Goal: Transaction & Acquisition: Purchase product/service

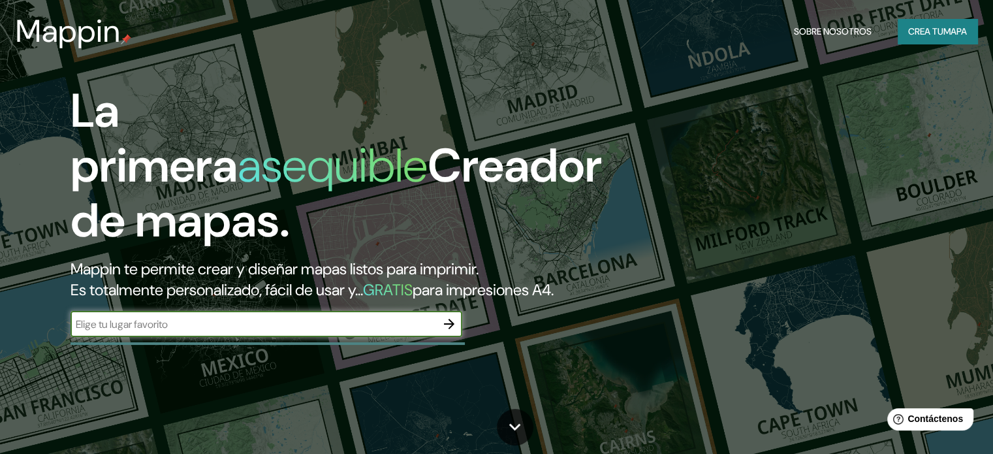
click at [178, 332] on input "text" at bounding box center [254, 324] width 366 height 15
paste input "estacion ferroviaria puerto eten"
type input "estacion ferroviaria puerto eten"
click at [443, 332] on icon "button" at bounding box center [449, 324] width 16 height 16
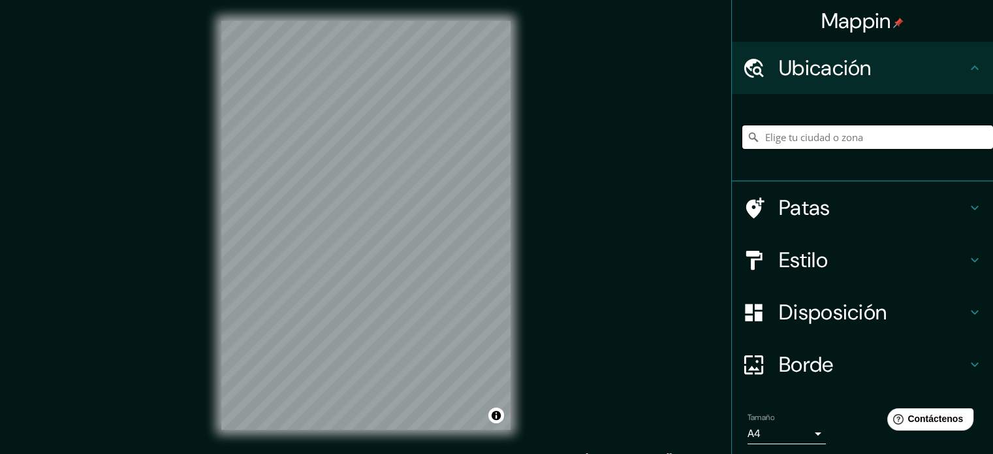
click at [825, 140] on input "Elige tu ciudad o zona" at bounding box center [867, 137] width 251 height 24
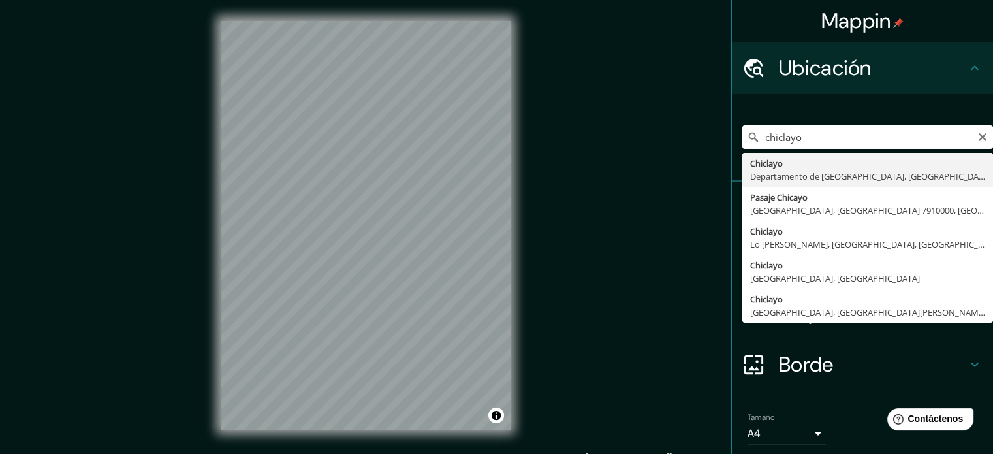
type input "Chiclayo, Departamento de [GEOGRAPHIC_DATA], [GEOGRAPHIC_DATA]"
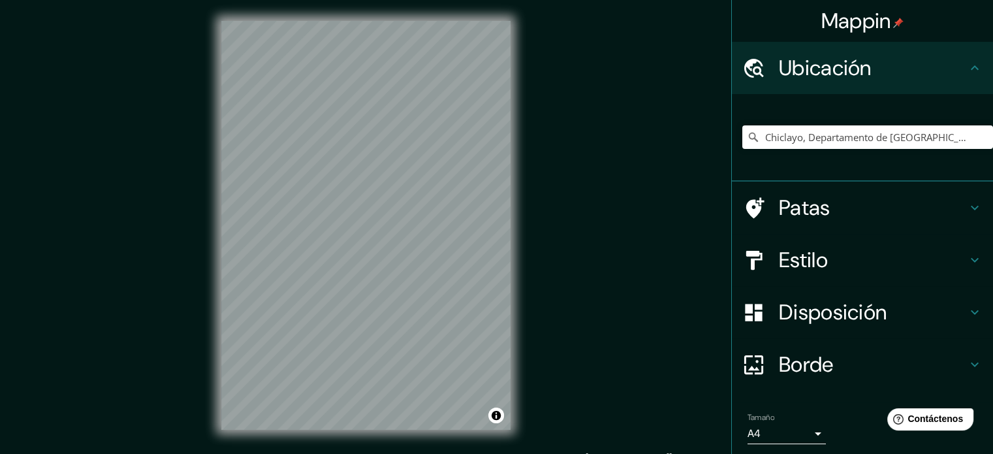
click at [951, 60] on h4 "Ubicación" at bounding box center [873, 68] width 188 height 26
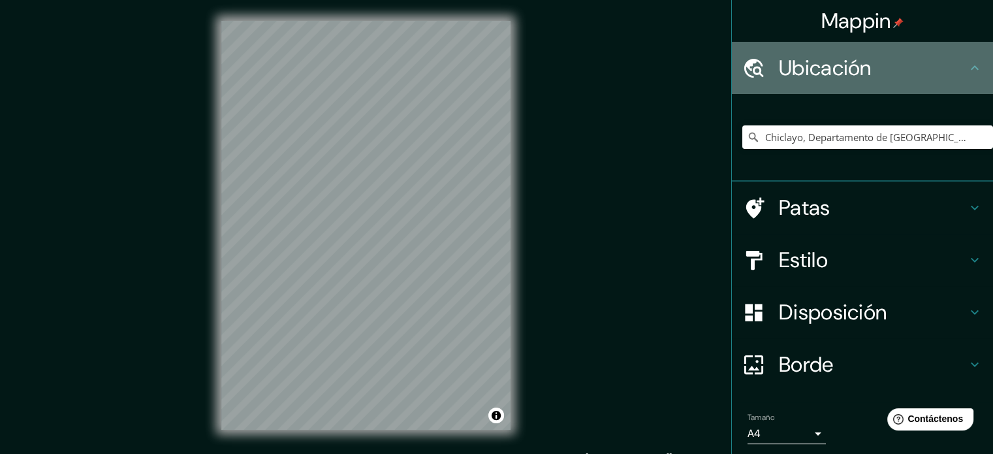
click at [971, 68] on icon at bounding box center [975, 67] width 8 height 5
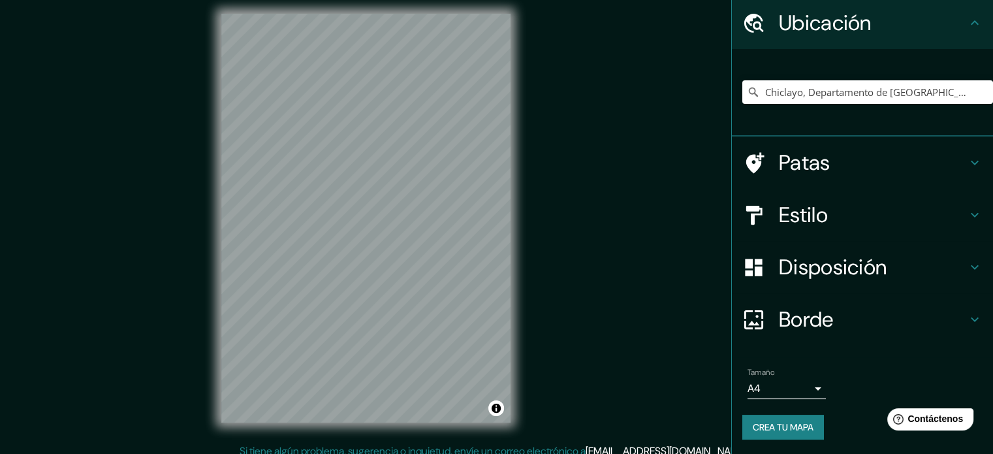
scroll to position [17, 0]
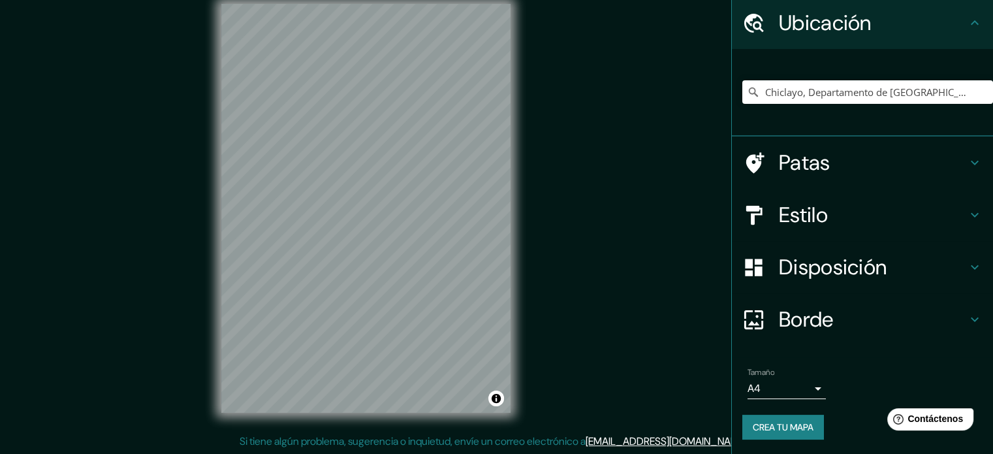
drag, startPoint x: 820, startPoint y: 192, endPoint x: 830, endPoint y: 206, distance: 16.9
click at [825, 203] on div "Estilo" at bounding box center [862, 215] width 261 height 52
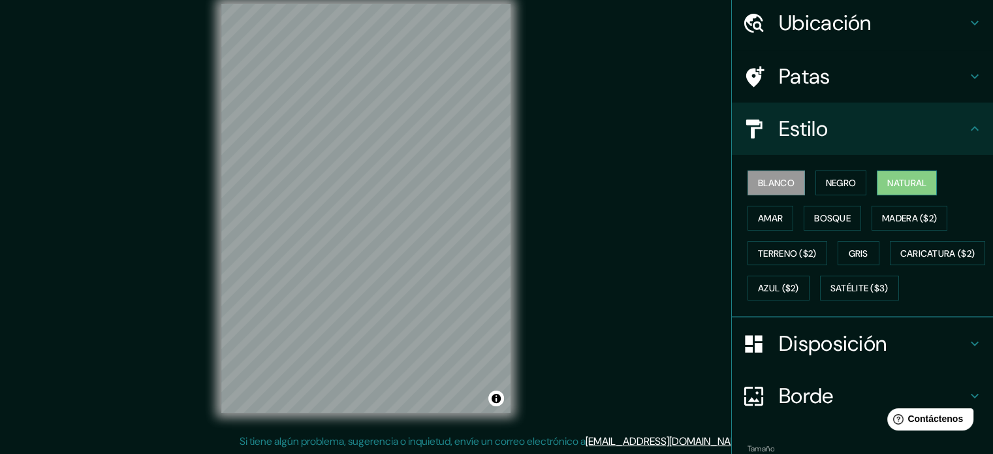
click at [890, 177] on font "Natural" at bounding box center [906, 183] width 39 height 12
click at [789, 261] on button "Terreno ($2)" at bounding box center [788, 253] width 80 height 25
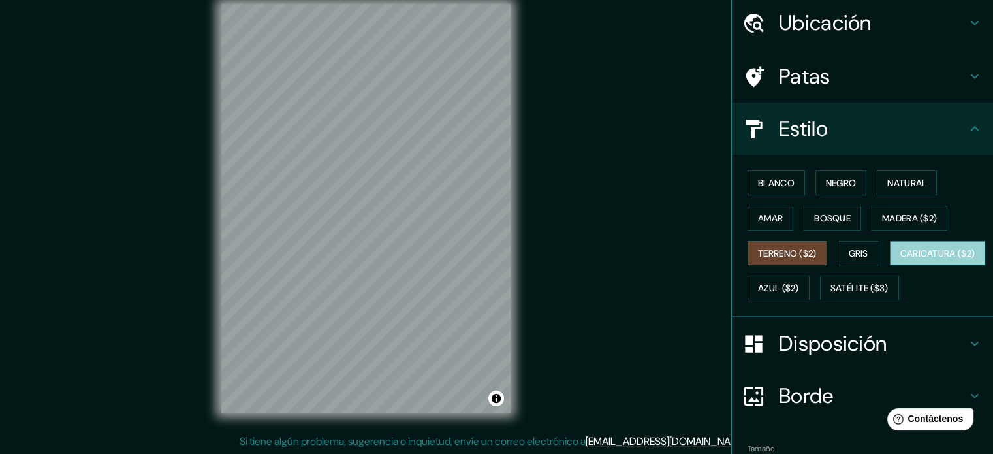
click at [900, 262] on font "Caricatura ($2)" at bounding box center [937, 253] width 75 height 17
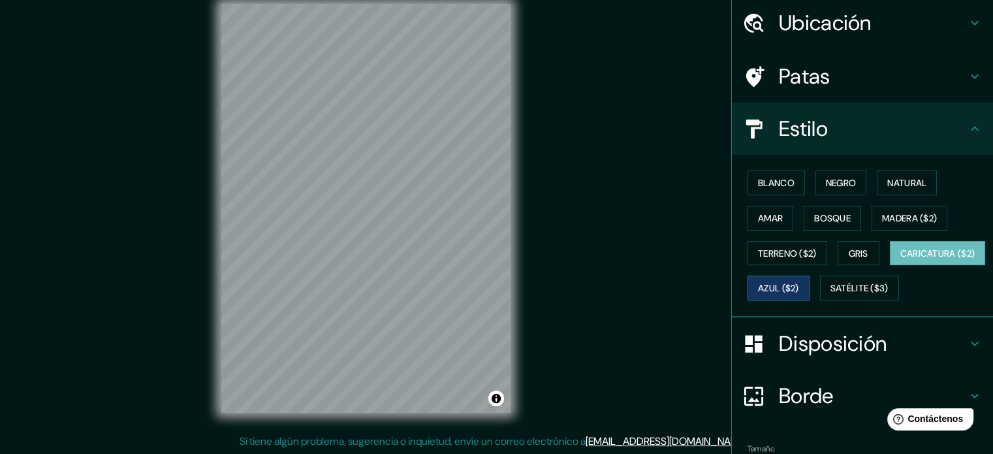
click at [799, 283] on font "Azul ($2)" at bounding box center [778, 289] width 41 height 12
click at [781, 255] on font "Terreno ($2)" at bounding box center [787, 253] width 59 height 12
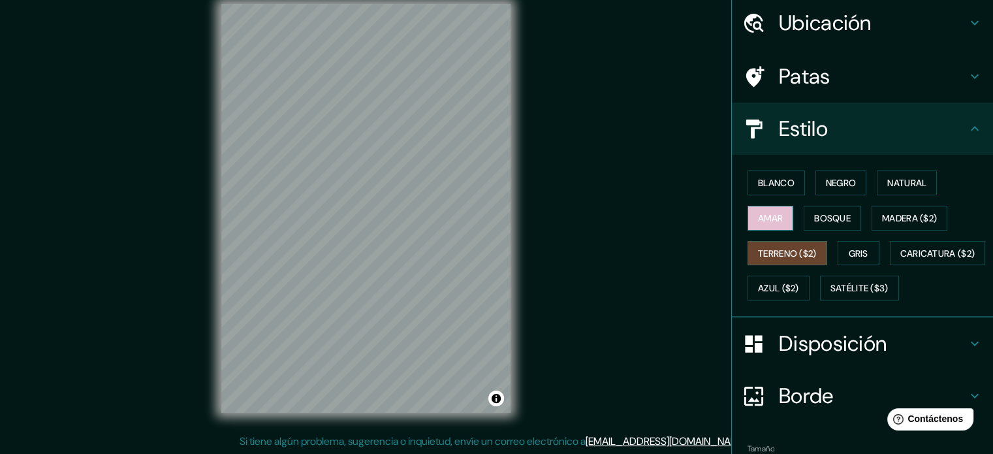
click at [772, 216] on font "Amar" at bounding box center [770, 218] width 25 height 12
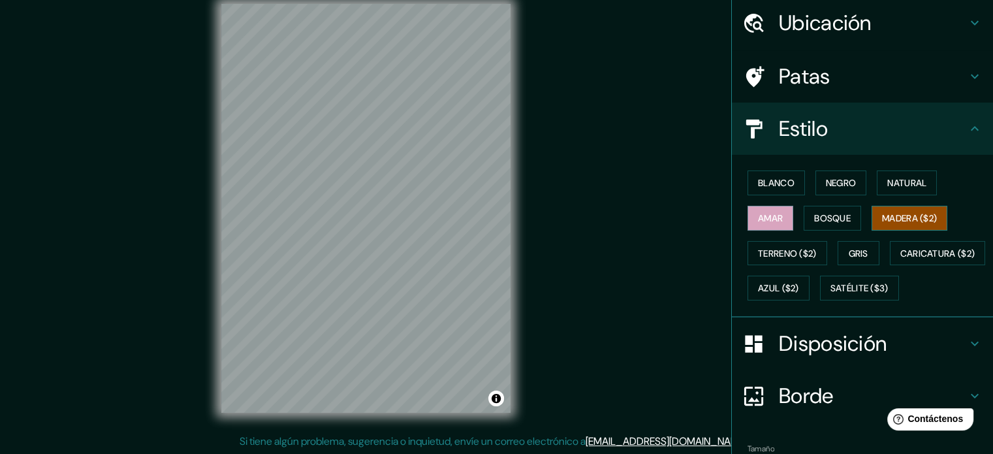
click at [893, 215] on font "Madera ($2)" at bounding box center [909, 218] width 55 height 12
click at [773, 183] on font "Blanco" at bounding box center [776, 183] width 37 height 12
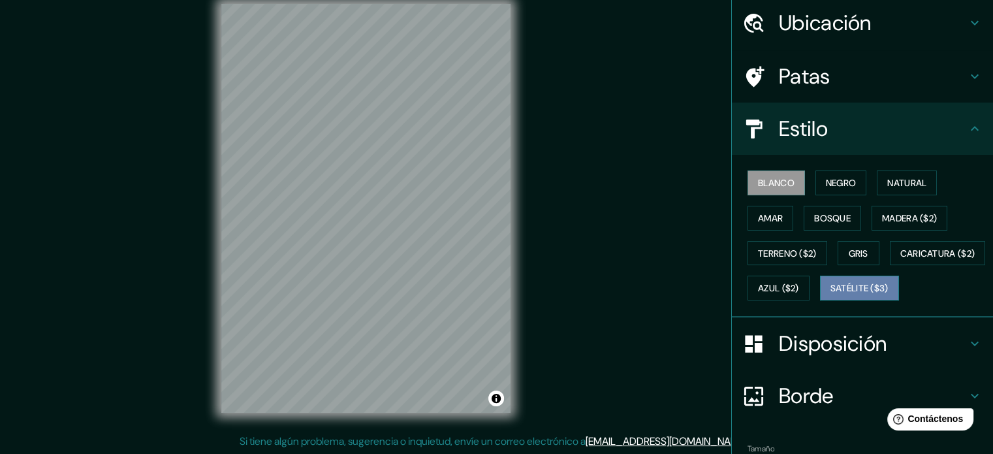
click at [831, 294] on font "Satélite ($3)" at bounding box center [860, 289] width 58 height 12
click at [460, 0] on html "Mappin Ubicación Chiclayo, Departamento de [GEOGRAPHIC_DATA], [GEOGRAPHIC_DATA]…" at bounding box center [496, 210] width 993 height 454
click at [889, 26] on h4 "Ubicación" at bounding box center [873, 23] width 188 height 26
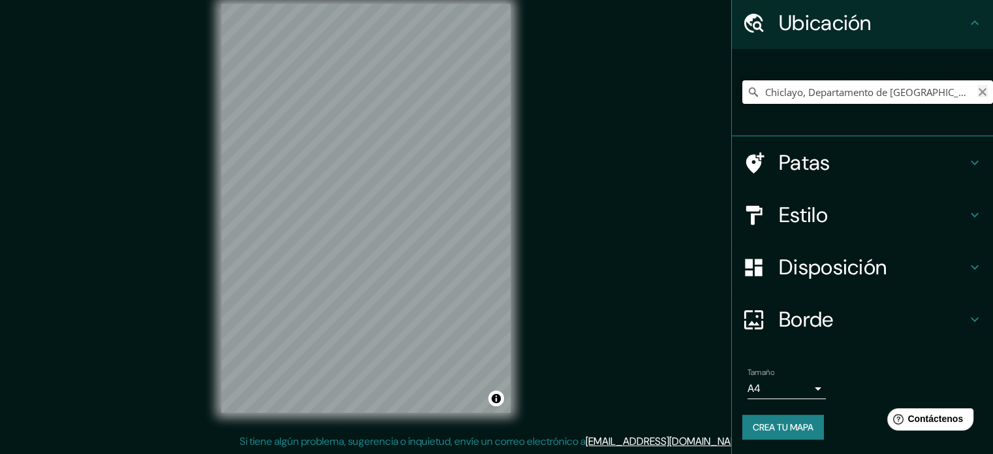
click at [967, 93] on div "Chiclayo, Departamento de [GEOGRAPHIC_DATA], [GEOGRAPHIC_DATA]" at bounding box center [867, 92] width 251 height 24
drag, startPoint x: 825, startPoint y: 204, endPoint x: 812, endPoint y: 172, distance: 34.3
click at [825, 202] on h4 "Estilo" at bounding box center [873, 215] width 188 height 26
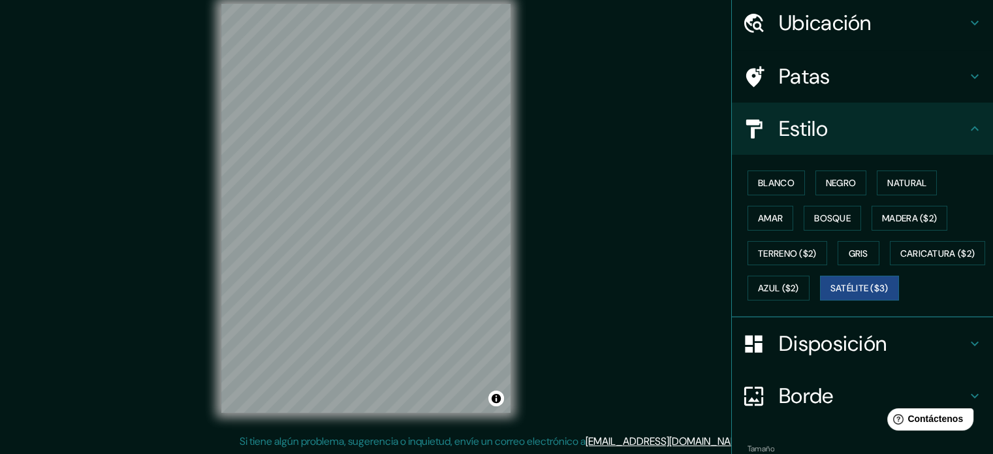
click at [860, 182] on div "Blanco Negro Natural Amar Bosque Madera ($2) Terreno ($2) Gris Caricatura ($2) …" at bounding box center [867, 235] width 251 height 140
click at [846, 190] on button "Negro" at bounding box center [842, 182] width 52 height 25
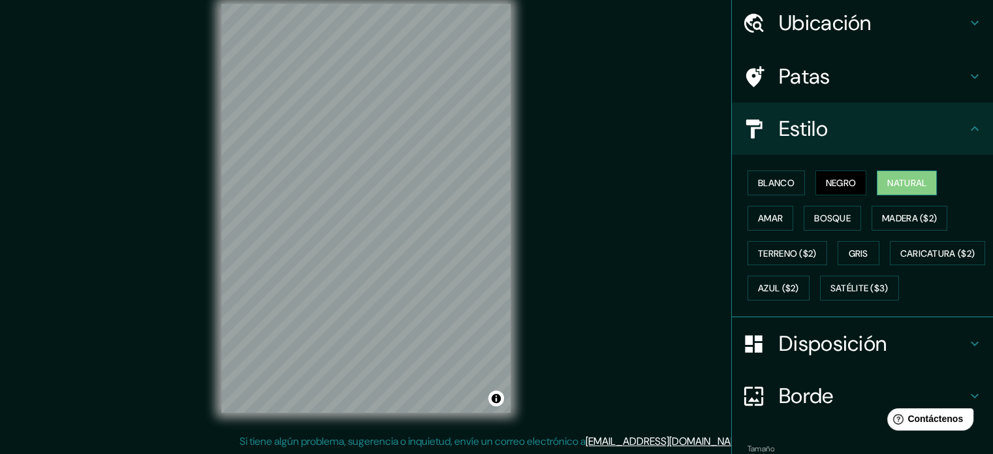
click at [910, 183] on font "Natural" at bounding box center [906, 183] width 39 height 12
click at [780, 221] on button "Amar" at bounding box center [771, 218] width 46 height 25
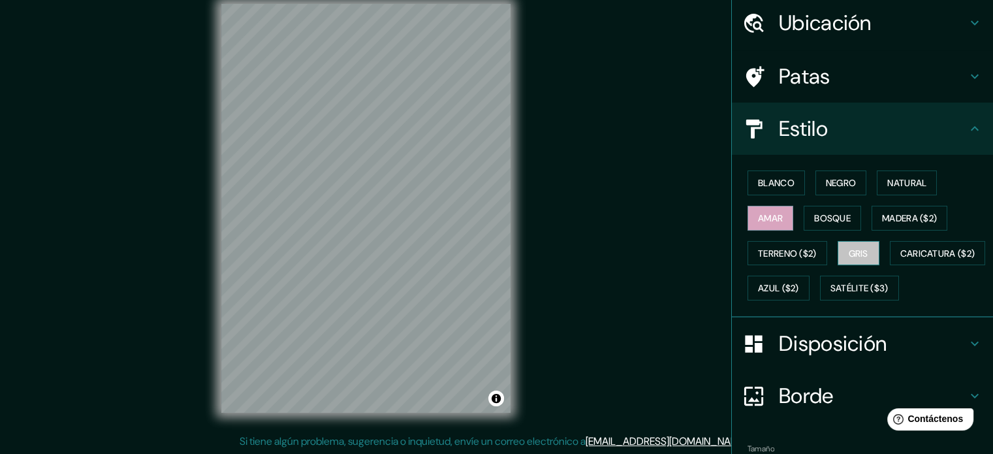
click at [853, 253] on font "Gris" at bounding box center [859, 253] width 20 height 12
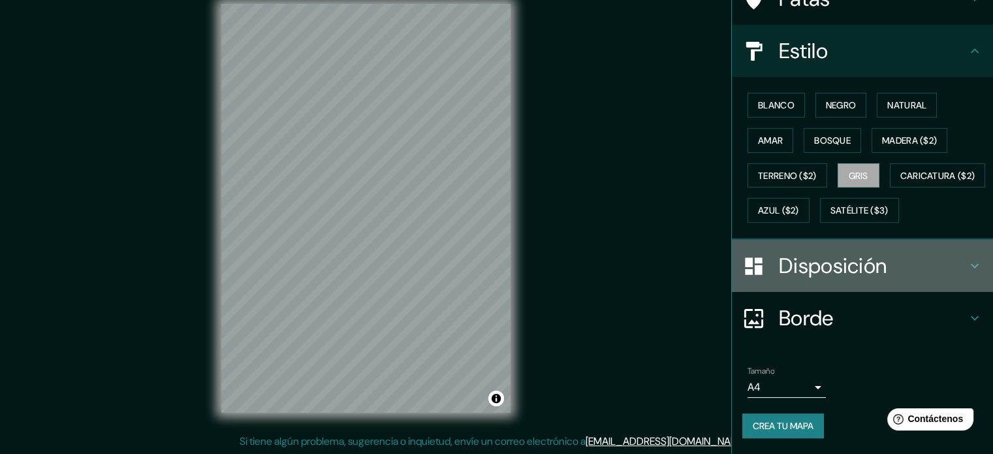
click at [849, 261] on font "Disposición" at bounding box center [833, 265] width 108 height 27
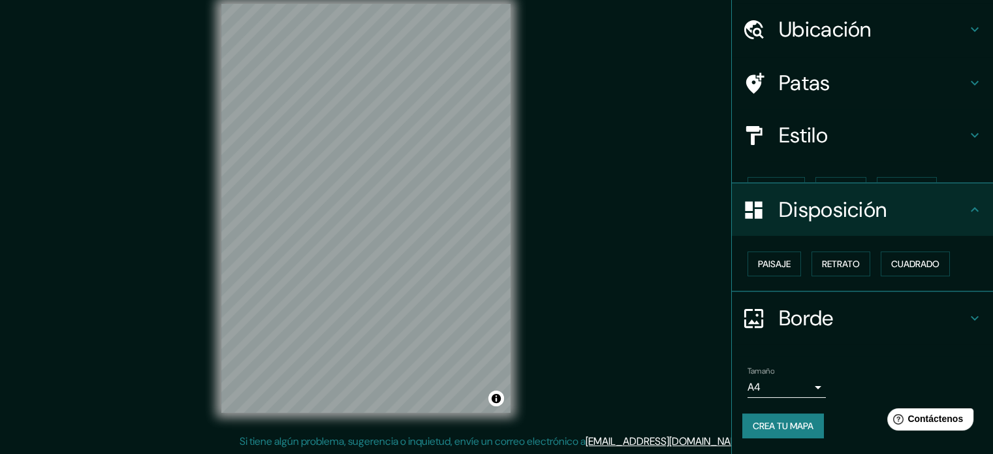
scroll to position [16, 0]
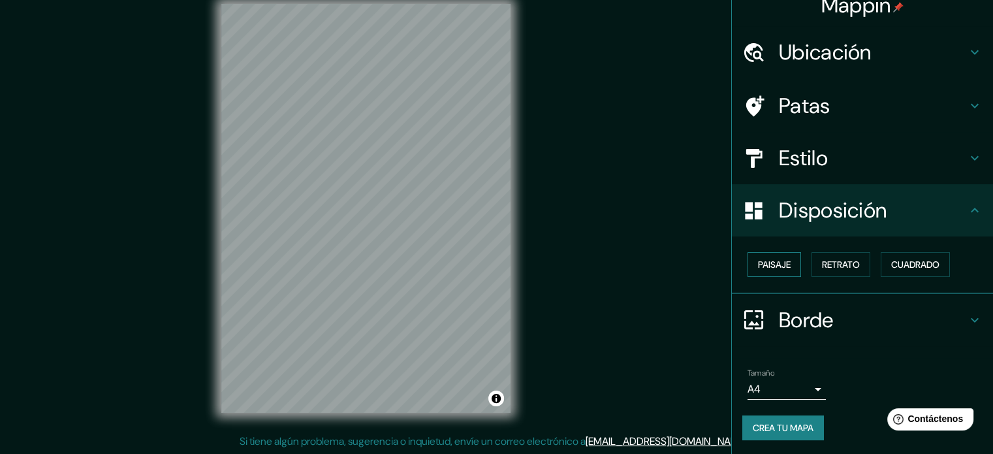
click at [760, 264] on font "Paisaje" at bounding box center [774, 265] width 33 height 12
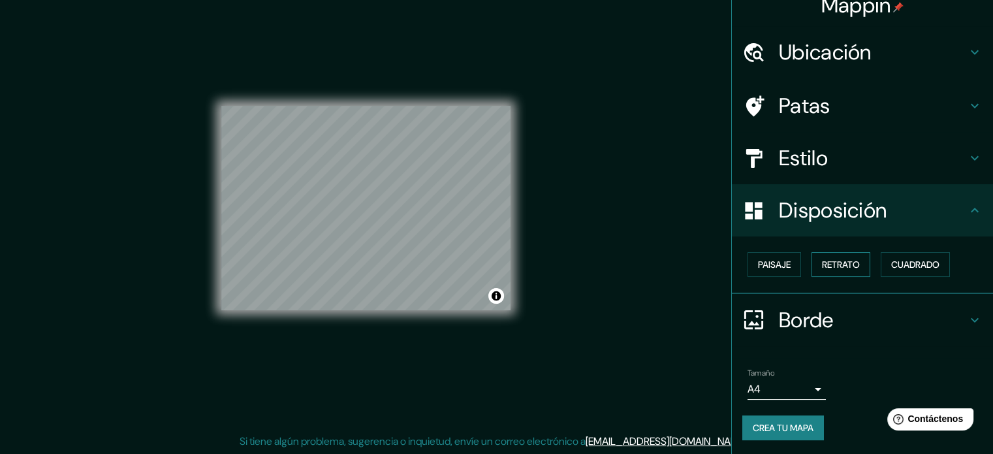
click at [825, 259] on font "Retrato" at bounding box center [841, 265] width 38 height 12
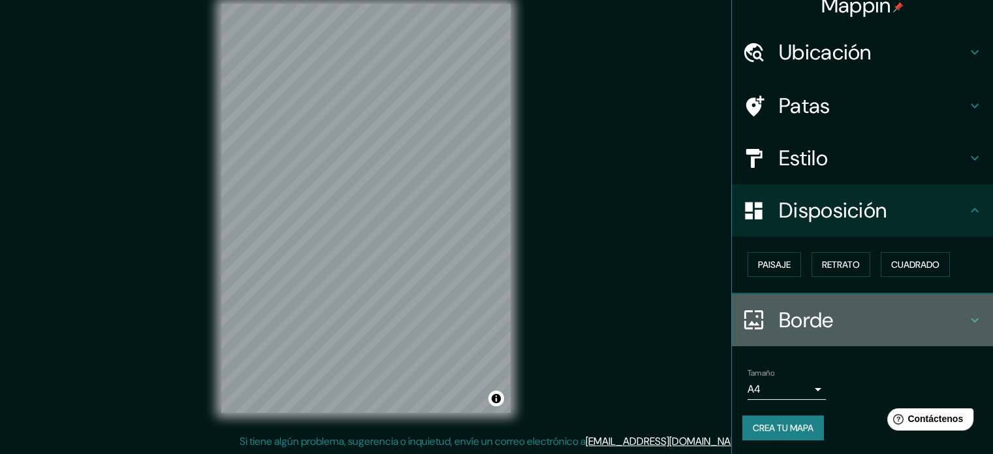
click at [785, 306] on font "Borde" at bounding box center [806, 319] width 55 height 27
